Goal: Navigation & Orientation: Find specific page/section

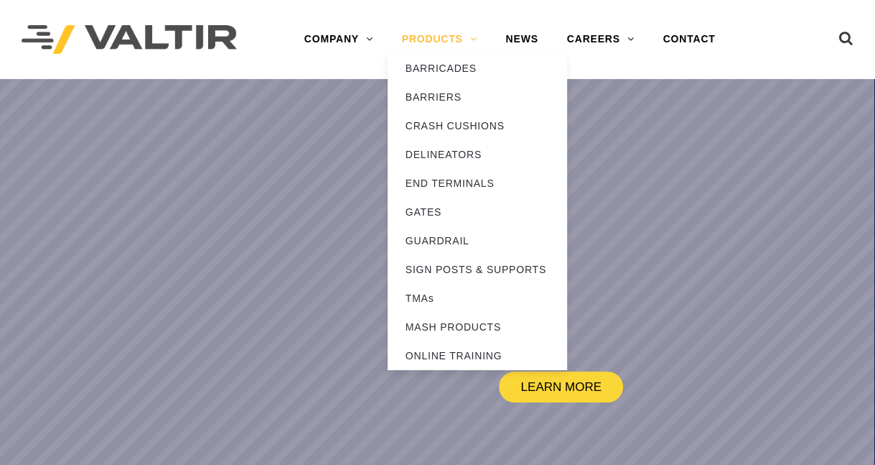
click at [438, 41] on link "PRODUCTS" at bounding box center [440, 39] width 104 height 29
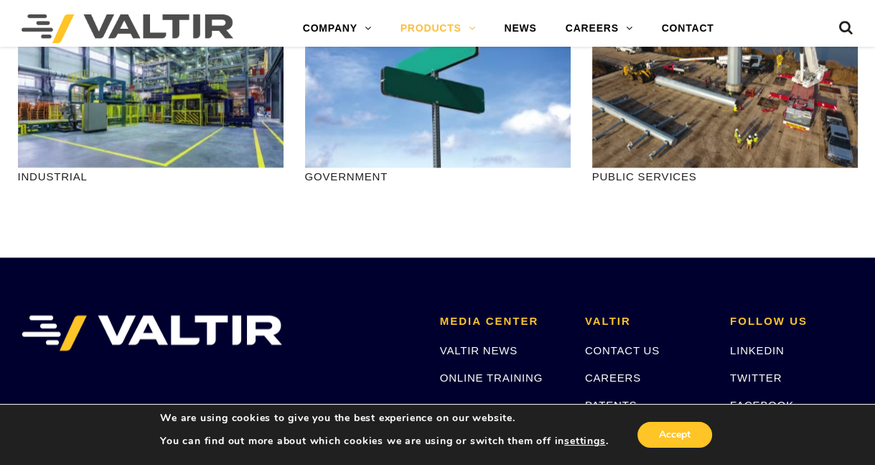
scroll to position [1795, 0]
